Goal: Task Accomplishment & Management: Use online tool/utility

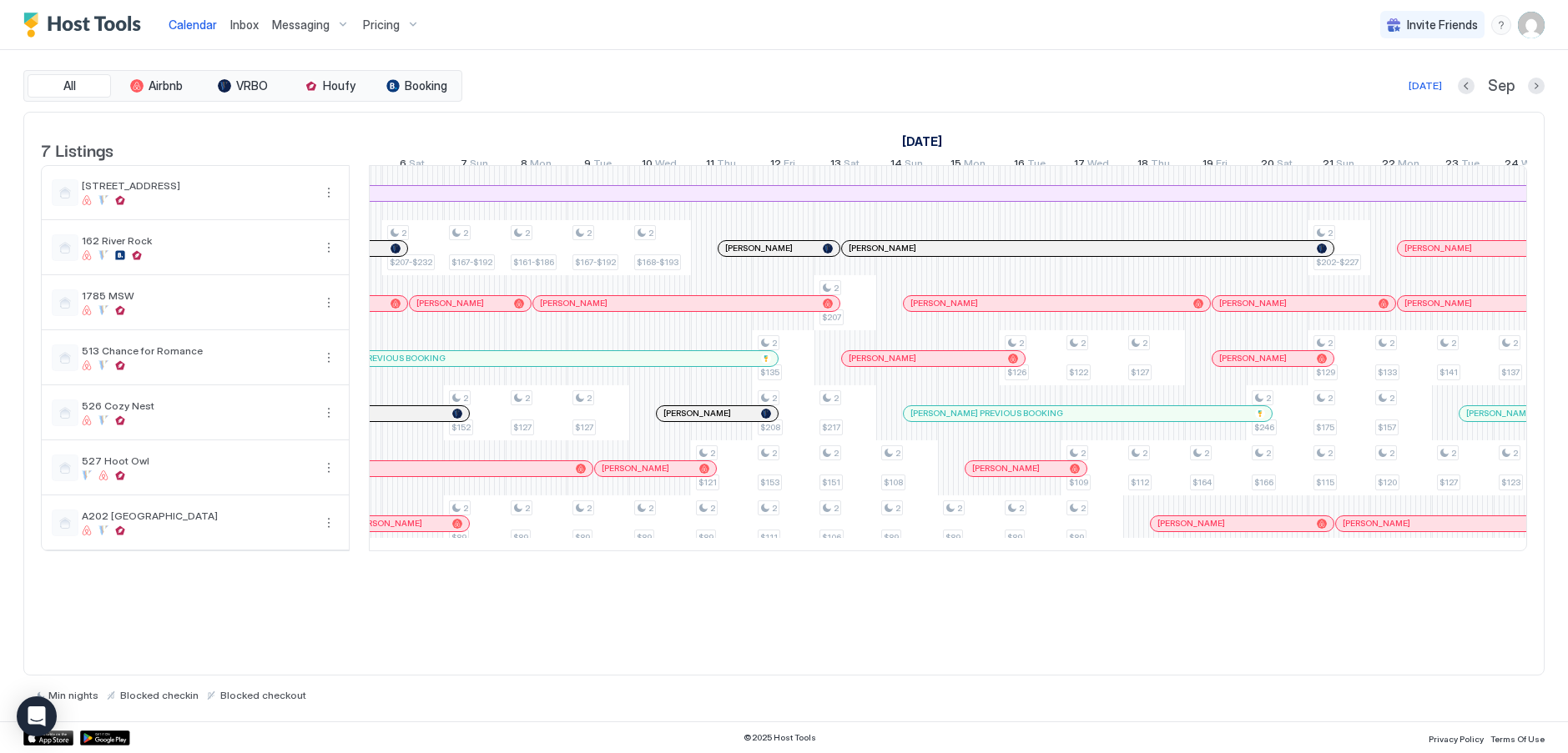
click at [240, 25] on span "Inbox" at bounding box center [244, 24] width 28 height 14
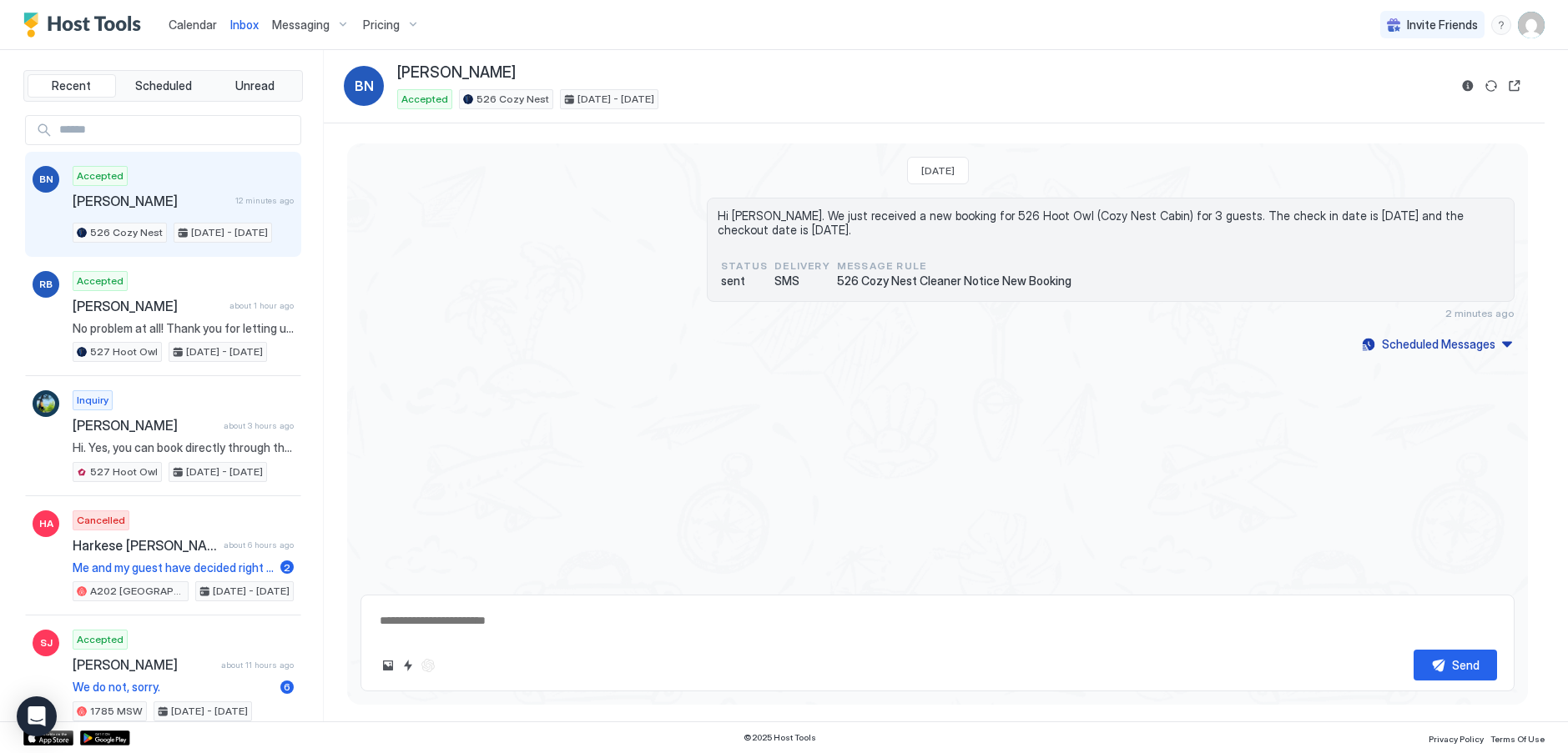
click at [249, 26] on span "Inbox" at bounding box center [244, 24] width 28 height 14
click at [110, 177] on span "Accepted" at bounding box center [100, 176] width 46 height 15
type textarea "*"
